Goal: Register for event/course

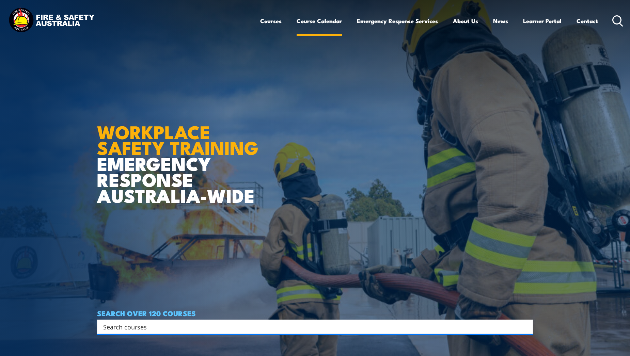
click at [316, 23] on link "Course Calendar" at bounding box center [319, 21] width 45 height 18
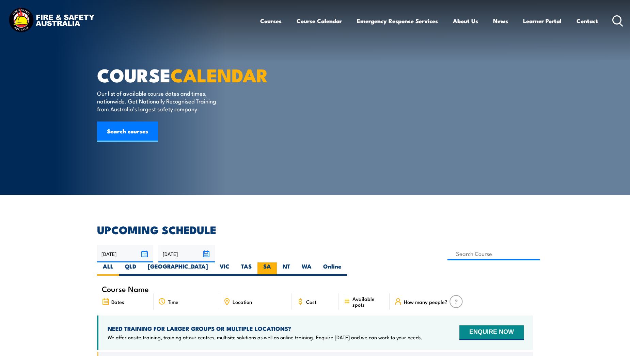
click at [277, 263] on label "SA" at bounding box center [266, 269] width 19 height 13
click at [275, 263] on input "SA" at bounding box center [273, 265] width 4 height 4
radio input "true"
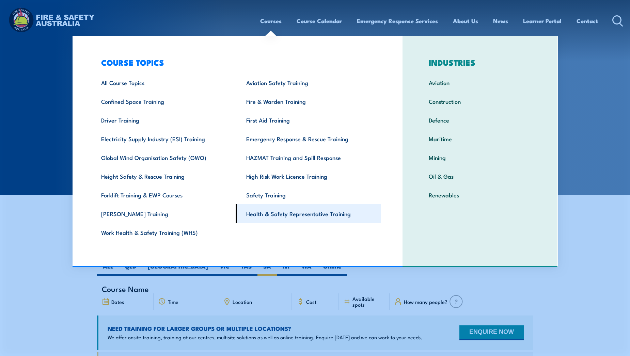
click at [283, 211] on link "Health & Safety Representative Training" at bounding box center [308, 213] width 145 height 19
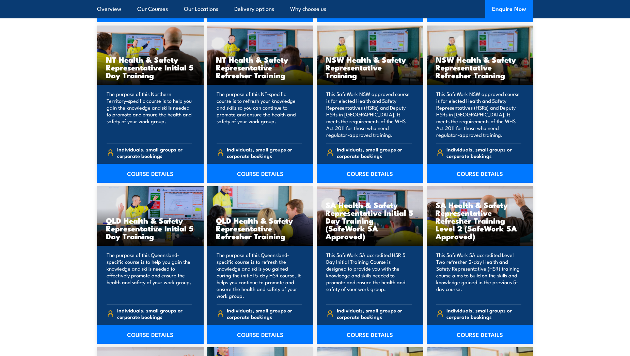
scroll to position [715, 0]
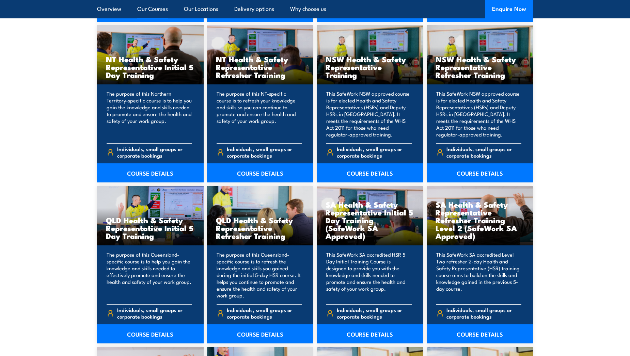
click at [484, 332] on link "COURSE DETAILS" at bounding box center [480, 334] width 107 height 19
click at [360, 231] on h3 "SA Health & Safety Representative Initial 5 Day Training (SafeWork SA Approved)" at bounding box center [370, 220] width 89 height 39
click at [363, 332] on link "COURSE DETAILS" at bounding box center [370, 334] width 107 height 19
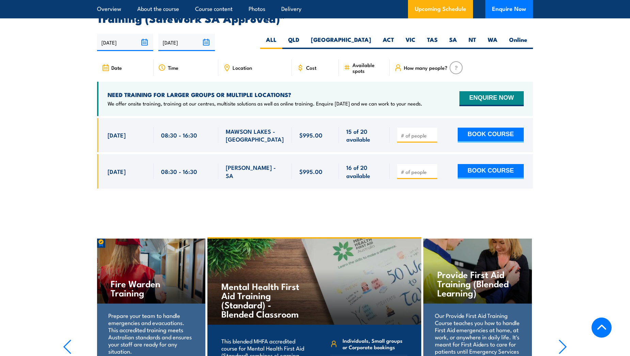
scroll to position [1056, 0]
